Goal: Task Accomplishment & Management: Manage account settings

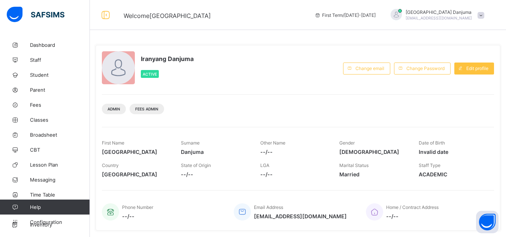
click at [39, 57] on span "Staff" at bounding box center [60, 60] width 60 height 6
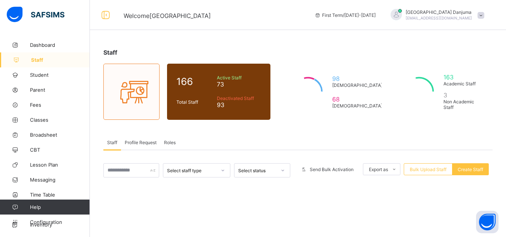
click at [170, 146] on div "Roles" at bounding box center [169, 142] width 19 height 15
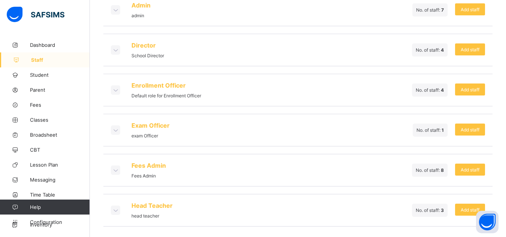
scroll to position [192, 0]
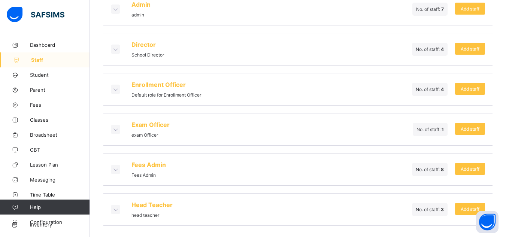
click at [116, 169] on icon at bounding box center [115, 169] width 8 height 7
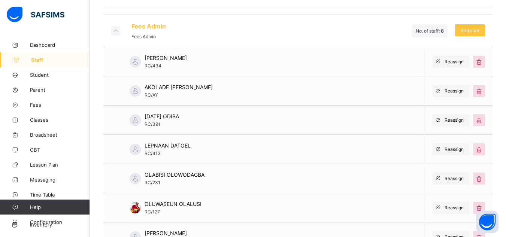
scroll to position [327, 0]
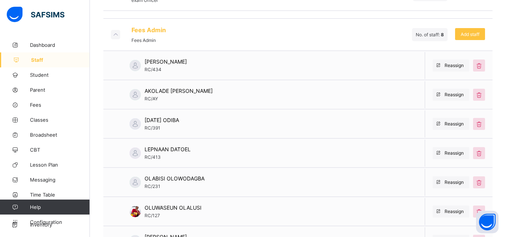
click at [190, 181] on span "OLABISI OLOWODAGBA" at bounding box center [175, 178] width 60 height 6
copy span "OLOWODAGBA"
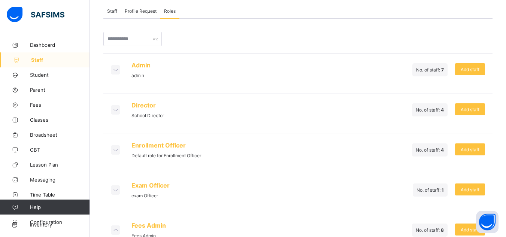
scroll to position [60, 0]
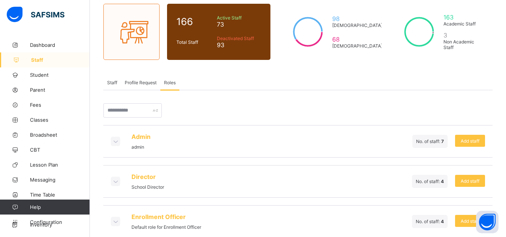
click at [113, 81] on span "Staff" at bounding box center [112, 83] width 10 height 6
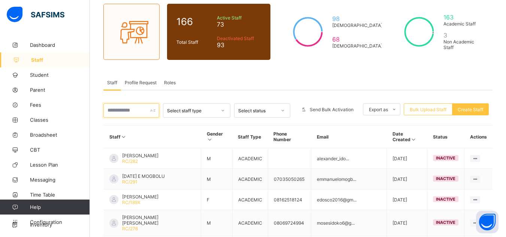
click at [135, 110] on input "text" at bounding box center [131, 110] width 56 height 14
paste input "**********"
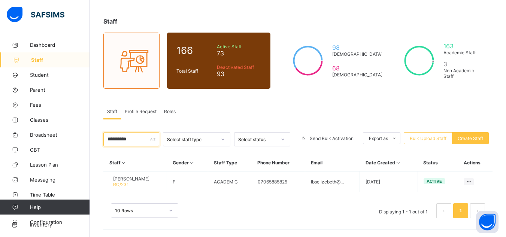
scroll to position [31, 0]
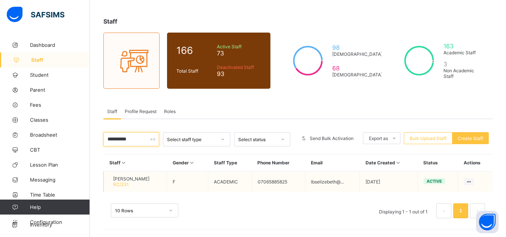
type input "**********"
click at [149, 178] on span "OLABISI ELIZEBETH OLOWODAGBA" at bounding box center [131, 179] width 36 height 6
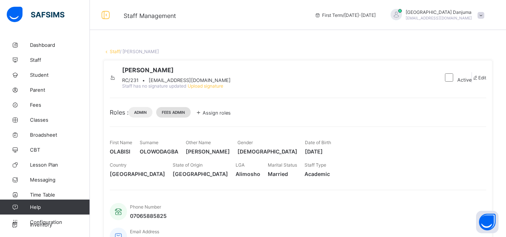
click at [185, 115] on span "Fees Admin" at bounding box center [173, 112] width 23 height 4
click at [218, 116] on span "Assign roles" at bounding box center [217, 113] width 28 height 6
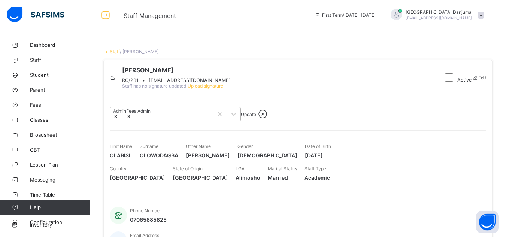
click at [117, 118] on icon at bounding box center [116, 116] width 3 height 3
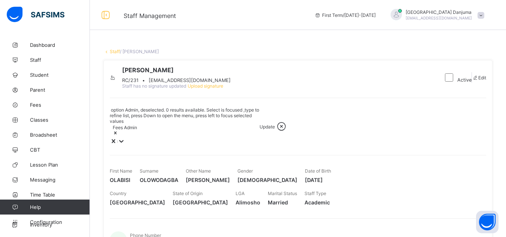
click at [118, 135] on icon at bounding box center [115, 132] width 5 height 5
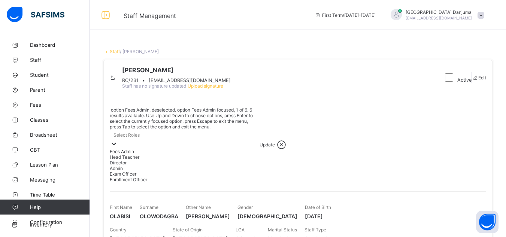
click at [157, 134] on div "Select Roles" at bounding box center [185, 135] width 150 height 10
click at [135, 150] on div "Fees Admin" at bounding box center [185, 152] width 150 height 6
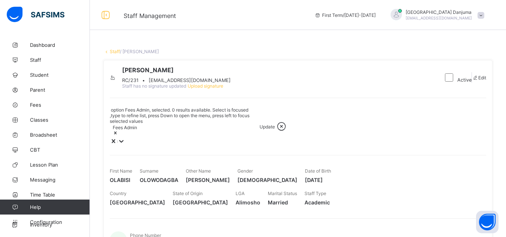
click at [176, 136] on div "Fees Admin" at bounding box center [185, 130] width 150 height 13
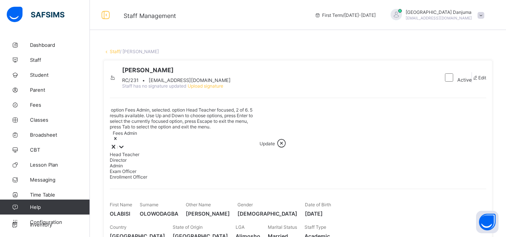
click at [176, 136] on div "Fees Admin" at bounding box center [185, 136] width 150 height 13
click at [139, 169] on div "Admin" at bounding box center [185, 166] width 150 height 6
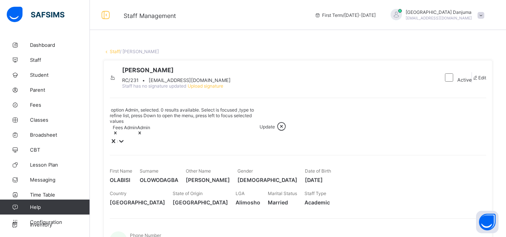
click at [202, 131] on div "Fees Admin Admin" at bounding box center [185, 130] width 150 height 13
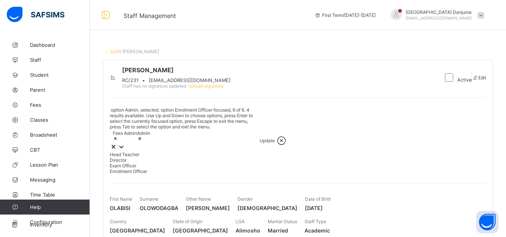
click at [150, 174] on div "Enrollment Officer" at bounding box center [185, 172] width 150 height 6
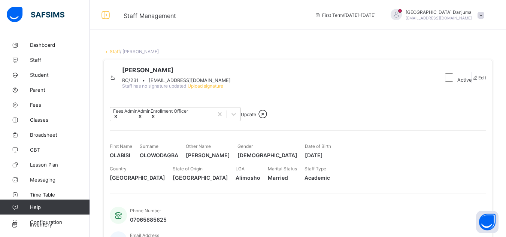
click at [256, 117] on span "Update" at bounding box center [248, 115] width 15 height 6
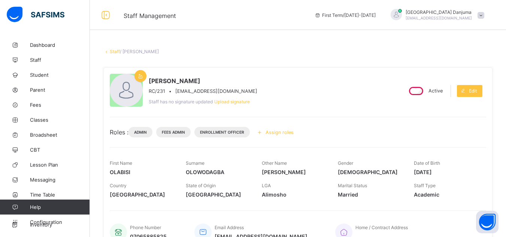
click at [114, 52] on link "Staff" at bounding box center [115, 52] width 10 height 6
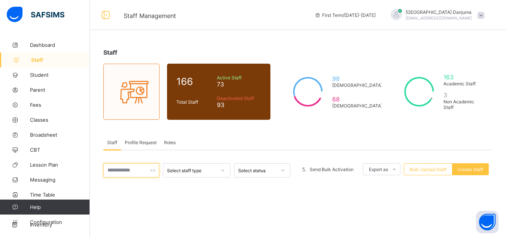
click at [136, 172] on input "text" at bounding box center [131, 170] width 56 height 14
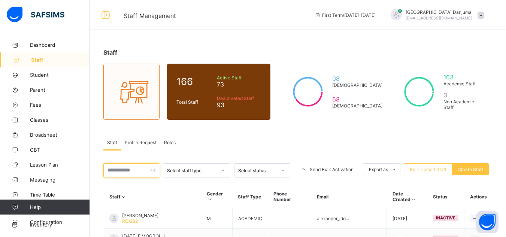
paste input "*********"
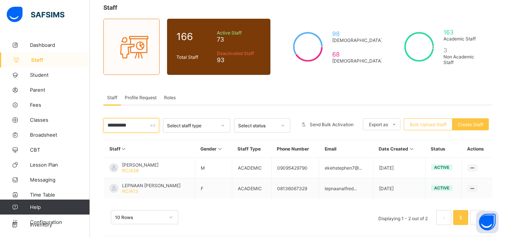
scroll to position [46, 0]
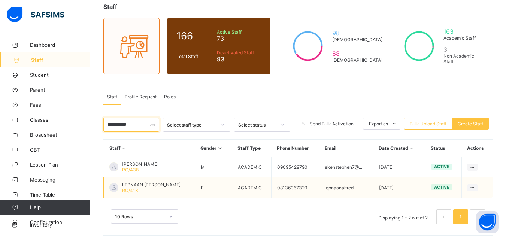
type input "*********"
click at [161, 184] on span "LEPNAAN STEPHANIE DATOEL" at bounding box center [151, 185] width 58 height 6
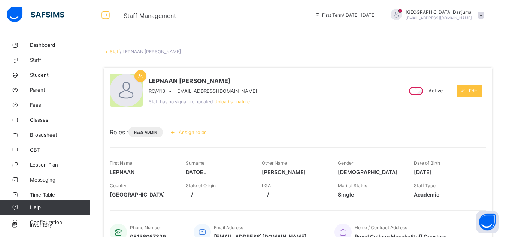
click at [201, 134] on span "Assign roles" at bounding box center [193, 133] width 28 height 6
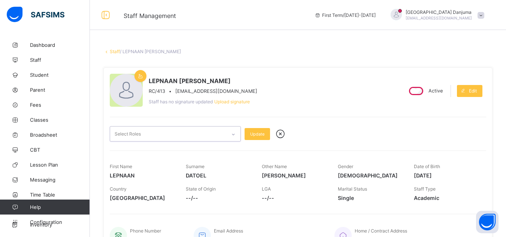
click at [200, 135] on div "Select Roles" at bounding box center [168, 134] width 116 height 15
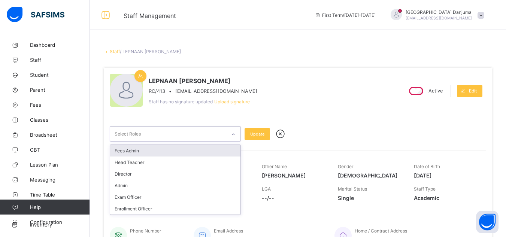
click at [145, 151] on div "Fees Admin" at bounding box center [175, 151] width 130 height 12
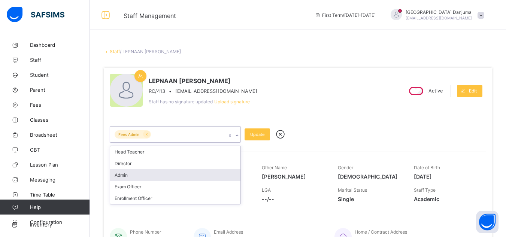
click at [132, 174] on div "Admin" at bounding box center [175, 175] width 130 height 12
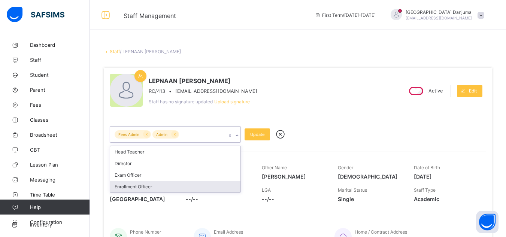
click at [145, 187] on div "Enrollment Officer" at bounding box center [175, 187] width 130 height 12
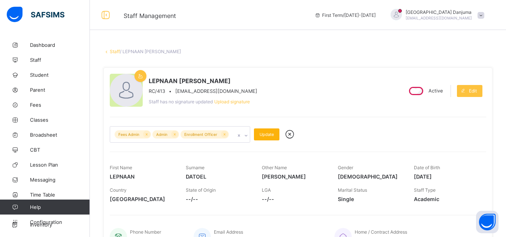
click at [266, 133] on span "Update" at bounding box center [267, 134] width 14 height 5
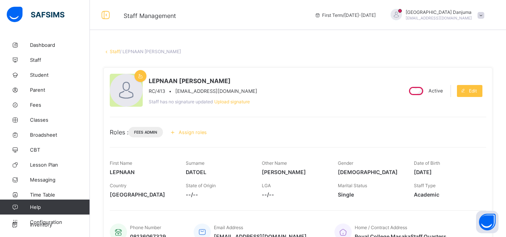
click at [200, 133] on span "Assign roles" at bounding box center [193, 133] width 28 height 6
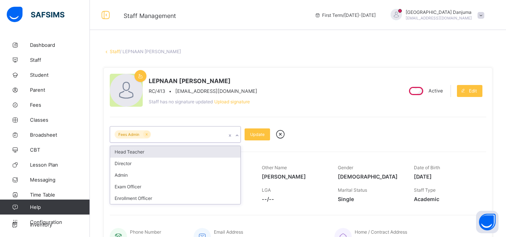
click at [236, 134] on icon at bounding box center [237, 135] width 4 height 7
click at [283, 41] on div "Staff / LEPNAAN STEPHANIE DATOEL × Delete Staff This action would delete LEPNAA…" at bounding box center [298, 230] width 416 height 387
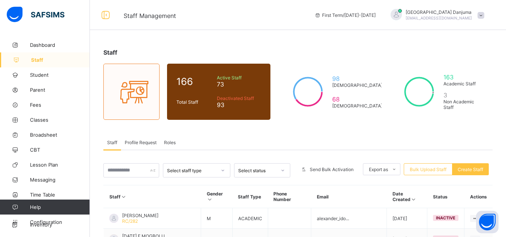
click at [172, 141] on span "Roles" at bounding box center [170, 143] width 12 height 6
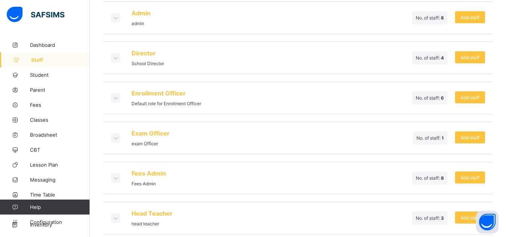
scroll to position [184, 0]
drag, startPoint x: 114, startPoint y: 182, endPoint x: 115, endPoint y: 178, distance: 4.2
click at [115, 178] on div at bounding box center [115, 177] width 9 height 9
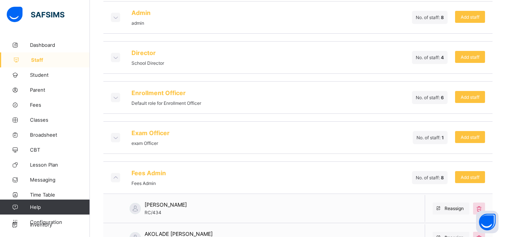
click at [115, 178] on icon at bounding box center [115, 177] width 8 height 7
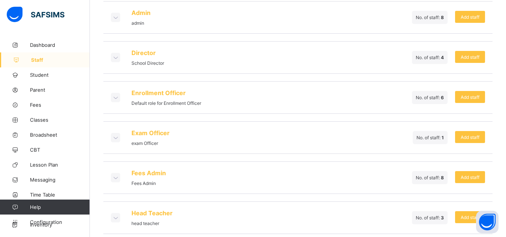
click at [117, 176] on icon at bounding box center [115, 177] width 8 height 7
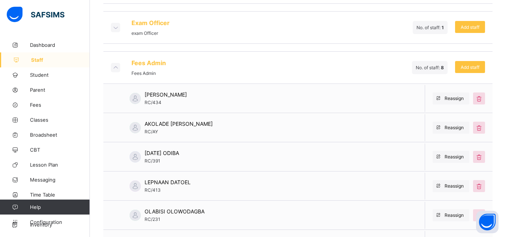
scroll to position [294, 0]
click at [158, 125] on span "AKOLADE AYO-LAWANSON" at bounding box center [179, 124] width 68 height 6
copy span "AKOLADE"
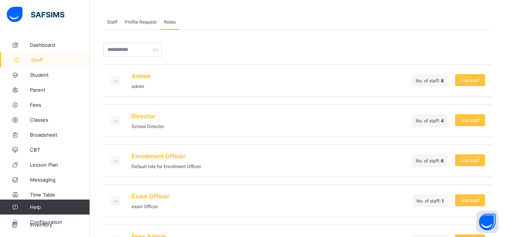
scroll to position [120, 0]
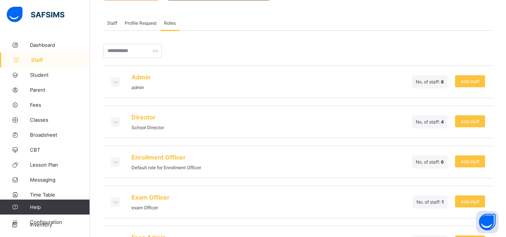
click at [114, 22] on span "Staff" at bounding box center [112, 23] width 10 height 6
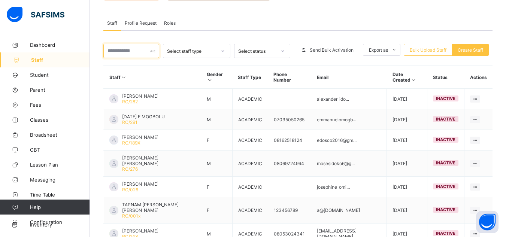
click at [132, 51] on input "text" at bounding box center [131, 51] width 56 height 14
paste input "*******"
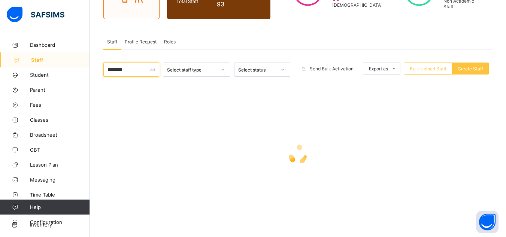
scroll to position [52, 0]
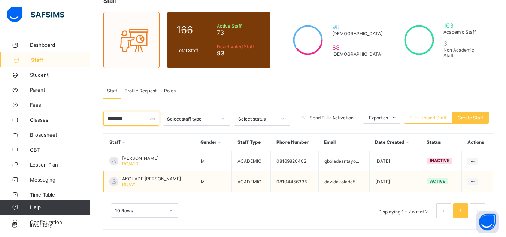
type input "*******"
click at [160, 177] on span "AKOLADE DAVID AYO-LAWANSON" at bounding box center [151, 179] width 59 height 6
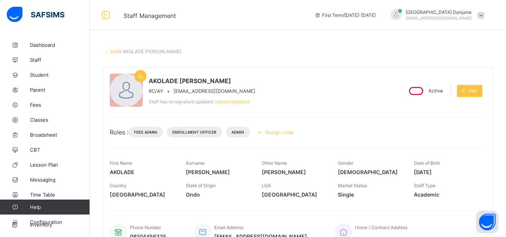
click at [276, 133] on span "Assign roles" at bounding box center [280, 133] width 28 height 6
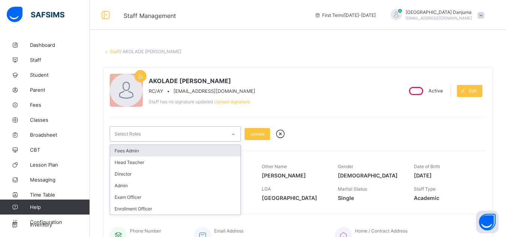
click at [189, 131] on div "Select Roles" at bounding box center [168, 134] width 116 height 15
click at [144, 150] on div "Fees Admin" at bounding box center [175, 151] width 130 height 12
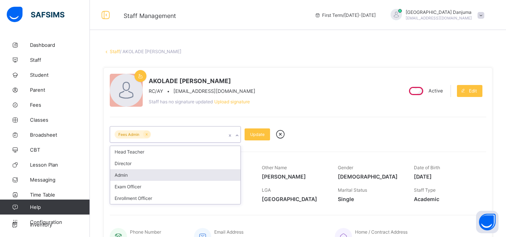
click at [129, 175] on div "Admin" at bounding box center [175, 175] width 130 height 12
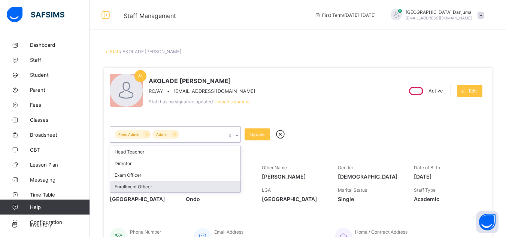
click at [135, 188] on div "Enrollment Officer" at bounding box center [175, 187] width 130 height 12
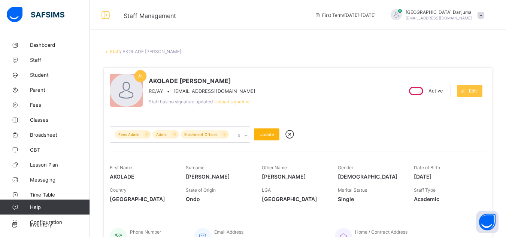
click at [266, 133] on span "Update" at bounding box center [267, 134] width 14 height 5
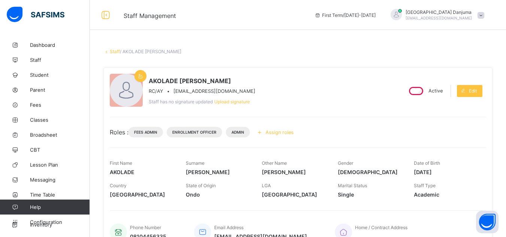
click at [113, 52] on link "Staff" at bounding box center [115, 52] width 10 height 6
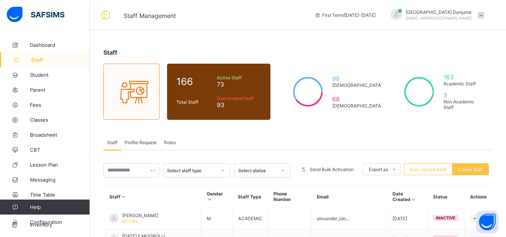
click at [167, 142] on span "Roles" at bounding box center [170, 143] width 12 height 6
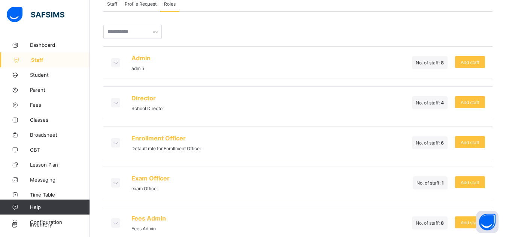
scroll to position [140, 0]
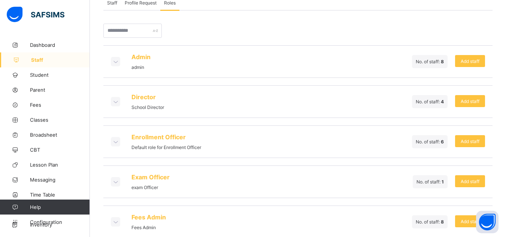
click at [114, 223] on icon at bounding box center [115, 221] width 8 height 7
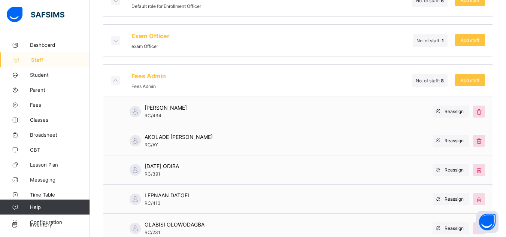
scroll to position [284, 0]
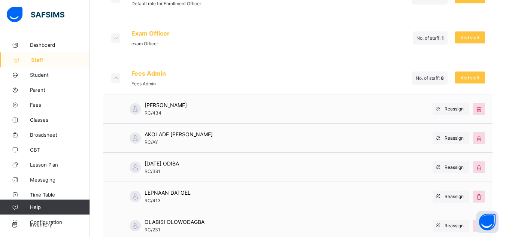
click at [182, 105] on span "ADEWALE AJOMALE" at bounding box center [166, 105] width 42 height 6
copy span "AJOMALE"
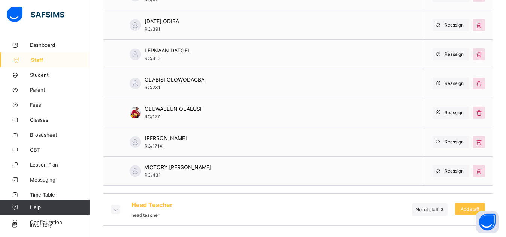
scroll to position [0, 0]
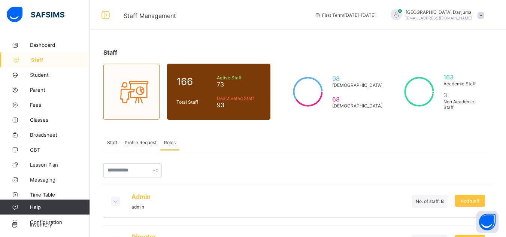
click at [108, 139] on div "Staff" at bounding box center [112, 142] width 18 height 15
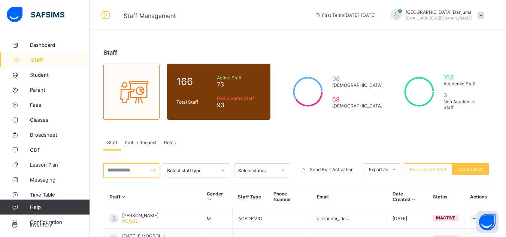
click at [137, 172] on input "text" at bounding box center [131, 170] width 56 height 14
paste input "*******"
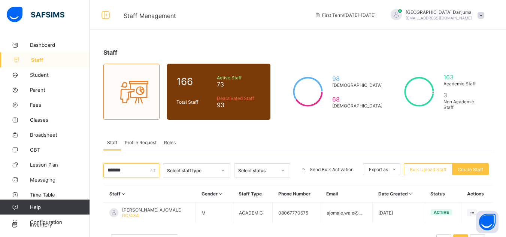
scroll to position [31, 0]
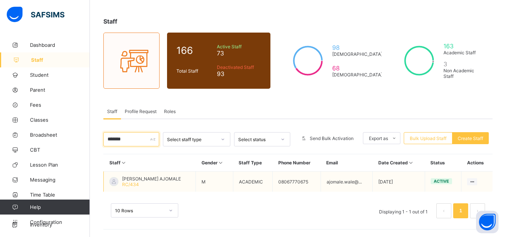
type input "*******"
click at [151, 181] on span "ADEWALE ADEGOKE AJOMALE" at bounding box center [151, 179] width 59 height 6
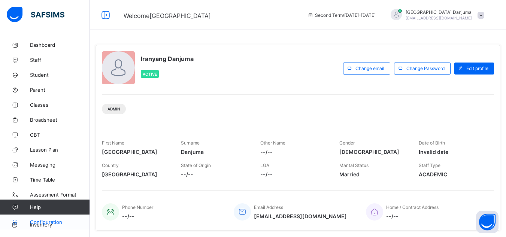
click at [55, 220] on span "Configuration" at bounding box center [60, 222] width 60 height 6
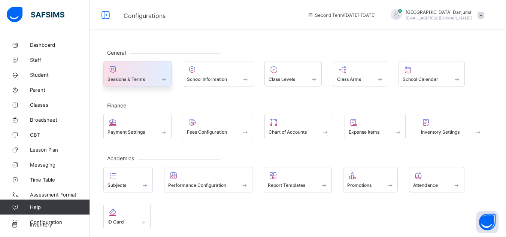
click at [143, 78] on span "Sessions & Terms" at bounding box center [126, 79] width 37 height 6
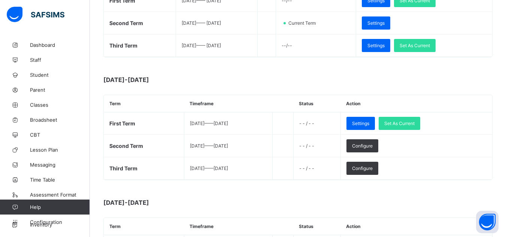
scroll to position [163, 0]
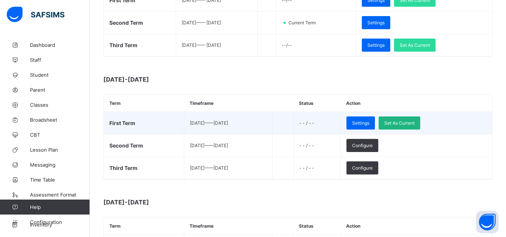
click at [415, 121] on span "Set As Current" at bounding box center [399, 123] width 30 height 6
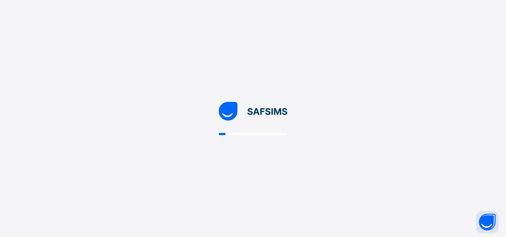
scroll to position [0, 0]
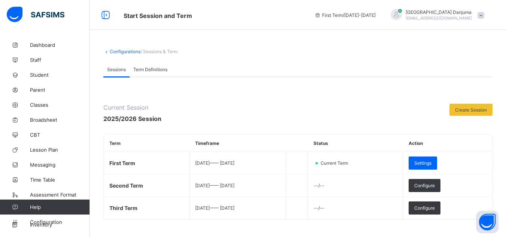
click at [484, 16] on span at bounding box center [481, 15] width 7 height 7
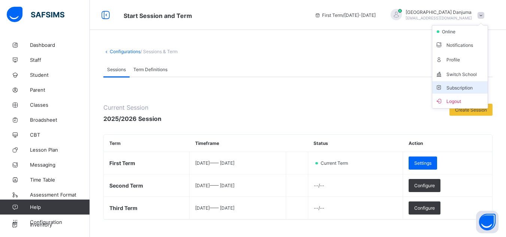
click at [471, 86] on span "Subscription" at bounding box center [453, 88] width 37 height 6
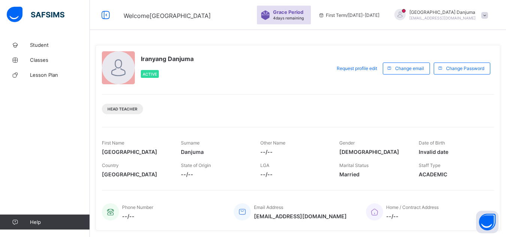
click at [488, 15] on span at bounding box center [484, 15] width 7 height 7
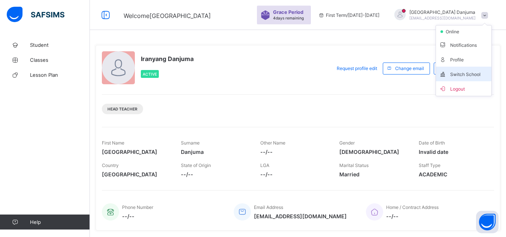
click at [472, 72] on span "Switch School" at bounding box center [463, 74] width 49 height 9
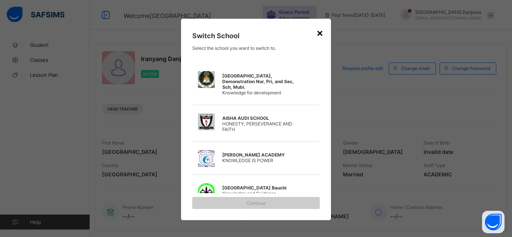
click at [320, 32] on div "×" at bounding box center [319, 32] width 7 height 13
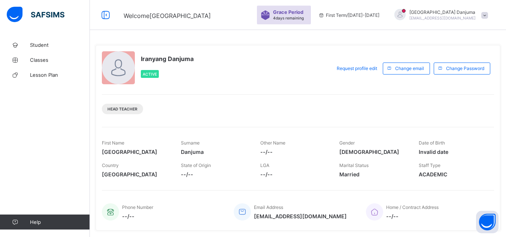
click at [488, 13] on span at bounding box center [484, 15] width 7 height 7
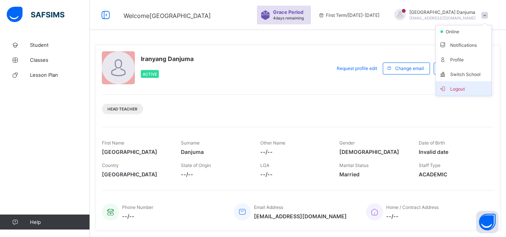
click at [462, 85] on span "Logout" at bounding box center [463, 88] width 49 height 9
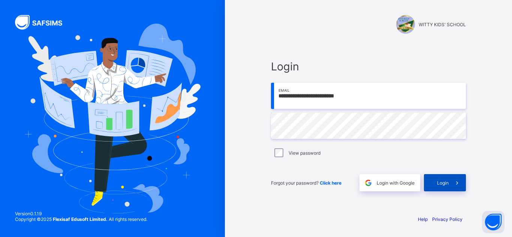
click at [433, 185] on div "Login" at bounding box center [445, 182] width 42 height 17
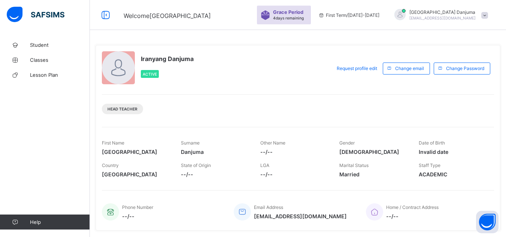
click at [488, 16] on span at bounding box center [484, 15] width 7 height 7
click at [464, 76] on span "Logout" at bounding box center [463, 74] width 49 height 9
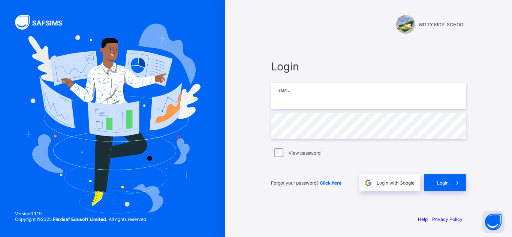
type input "**********"
